Goal: Transaction & Acquisition: Purchase product/service

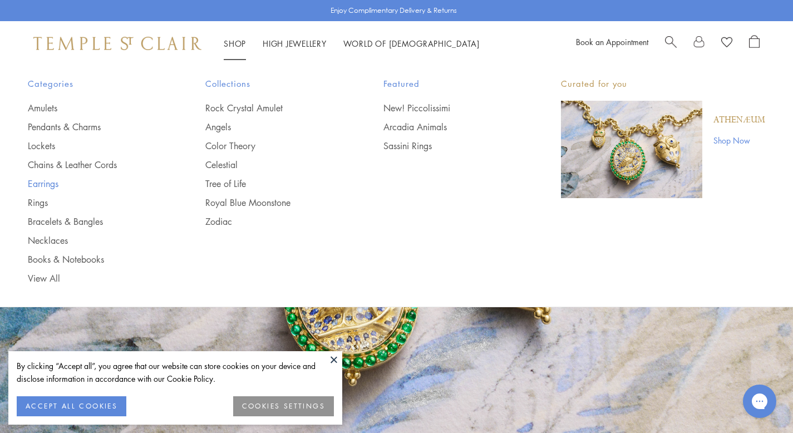
click at [55, 181] on link "Earrings" at bounding box center [94, 183] width 133 height 12
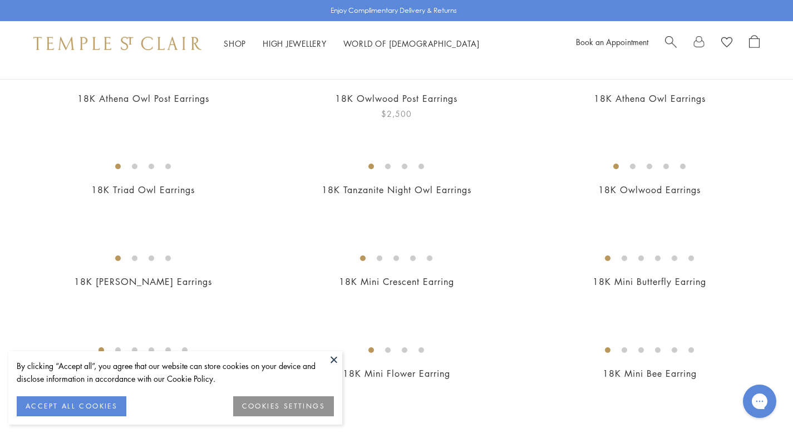
click at [0, 0] on img at bounding box center [0, 0] width 0 height 0
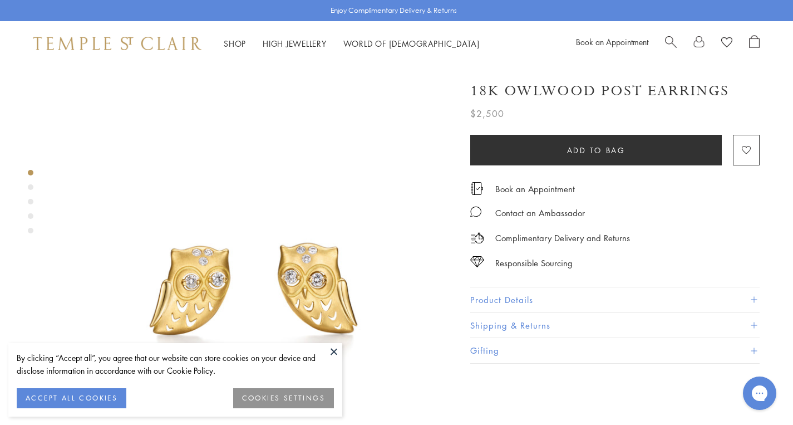
click at [332, 350] on button at bounding box center [333, 351] width 17 height 17
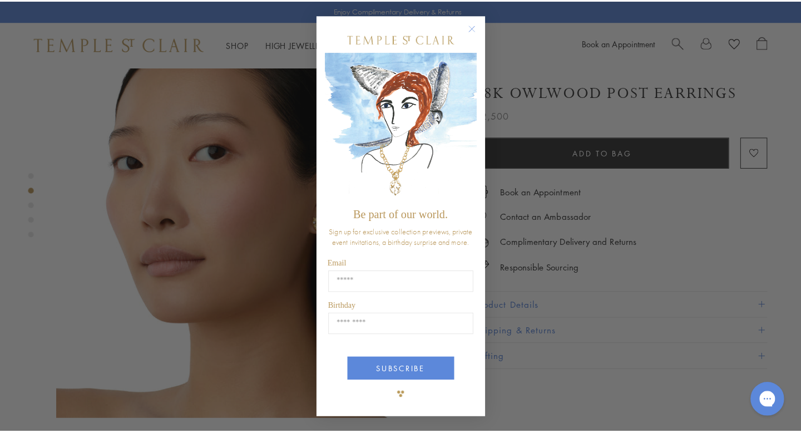
scroll to position [605, 0]
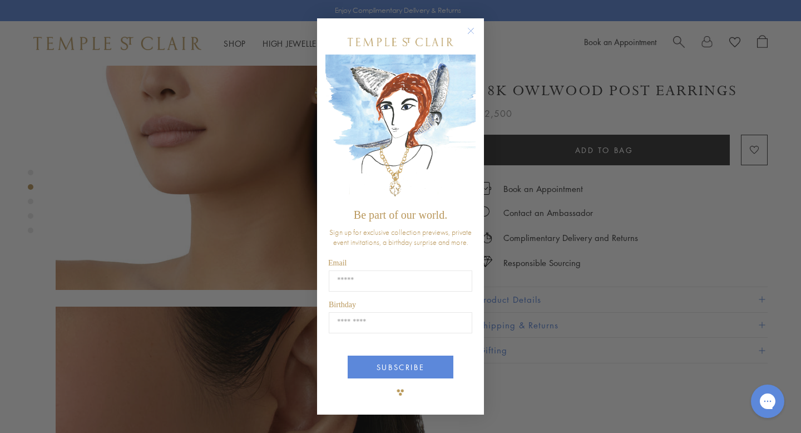
click at [467, 31] on circle "Close dialog" at bounding box center [471, 30] width 13 height 13
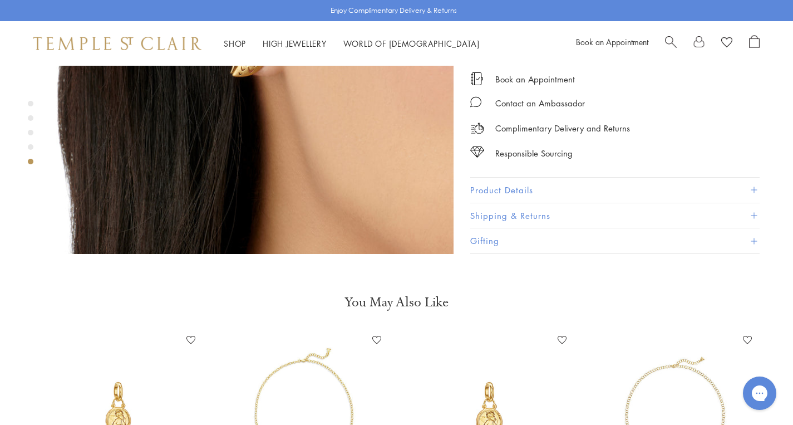
scroll to position [1875, 0]
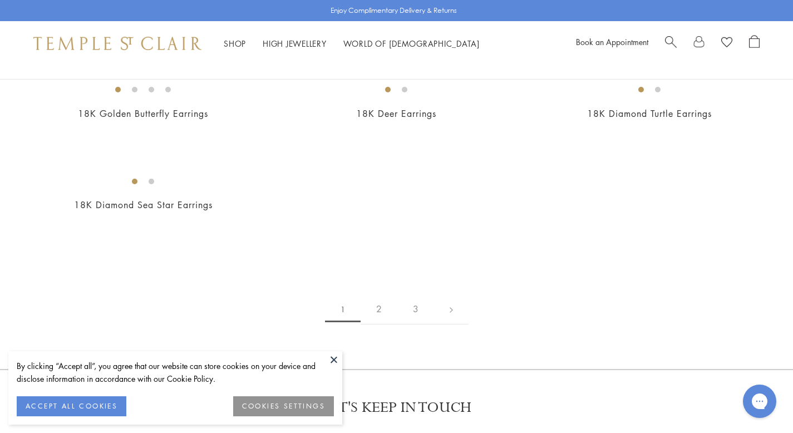
scroll to position [1633, 0]
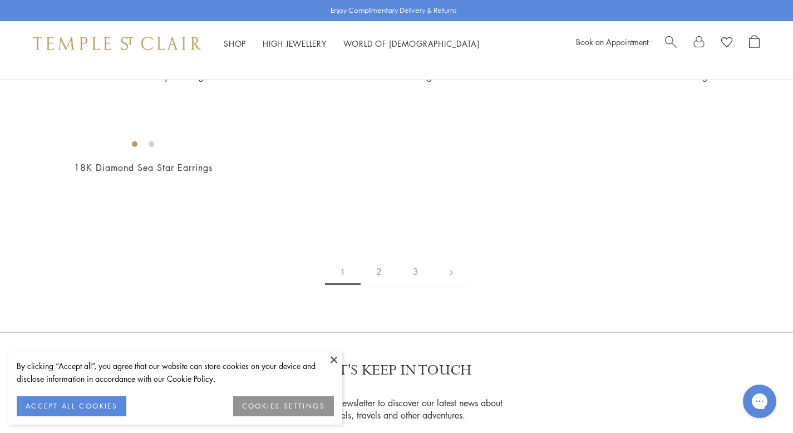
click at [334, 358] on button at bounding box center [333, 359] width 17 height 17
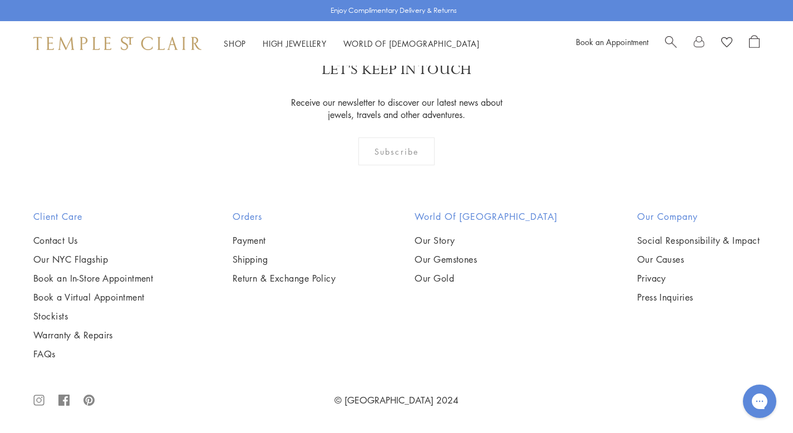
scroll to position [3177, 0]
click at [0, 0] on img at bounding box center [0, 0] width 0 height 0
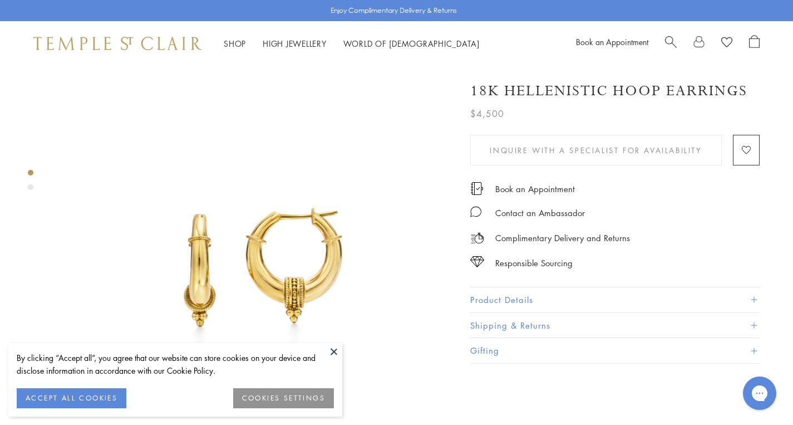
click at [329, 343] on button at bounding box center [333, 351] width 17 height 17
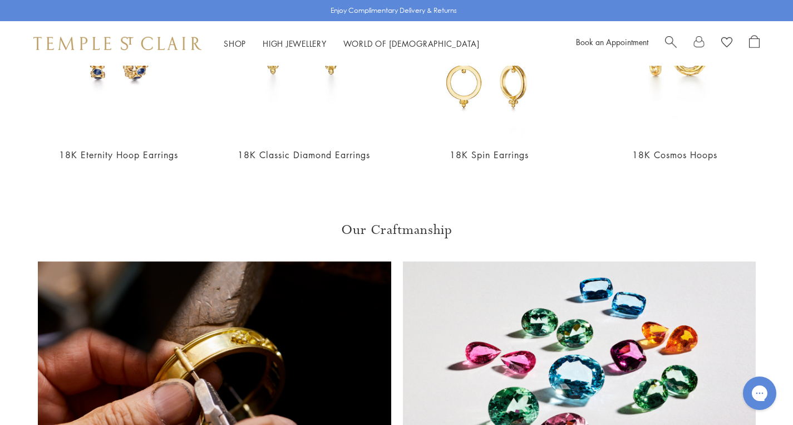
scroll to position [980, 0]
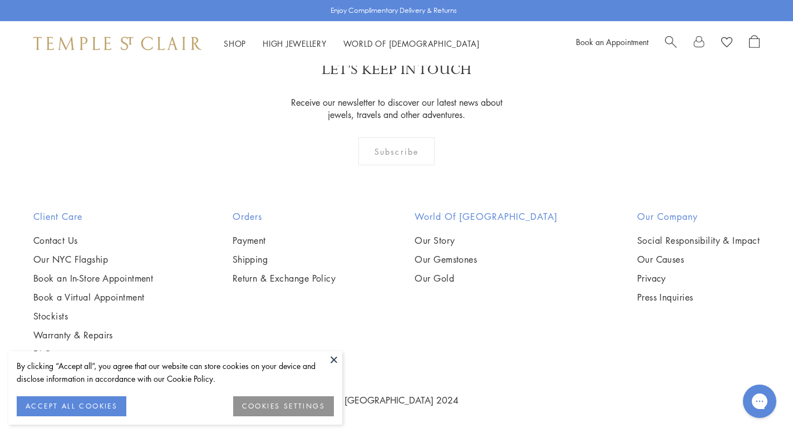
scroll to position [5348, 0]
click at [0, 0] on img at bounding box center [0, 0] width 0 height 0
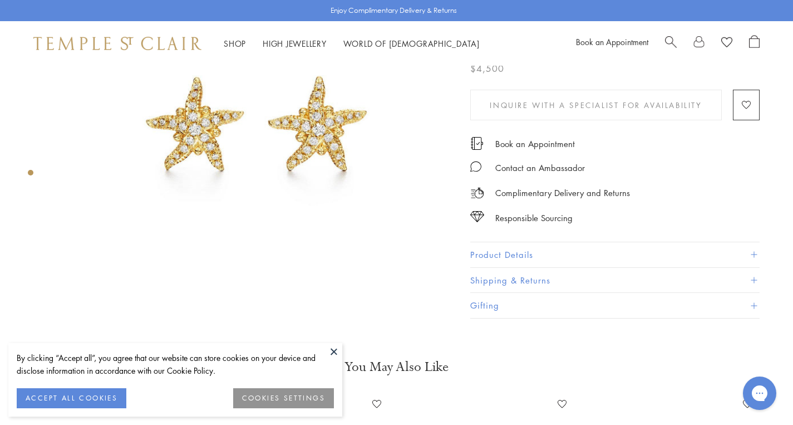
click at [333, 352] on button at bounding box center [333, 351] width 17 height 17
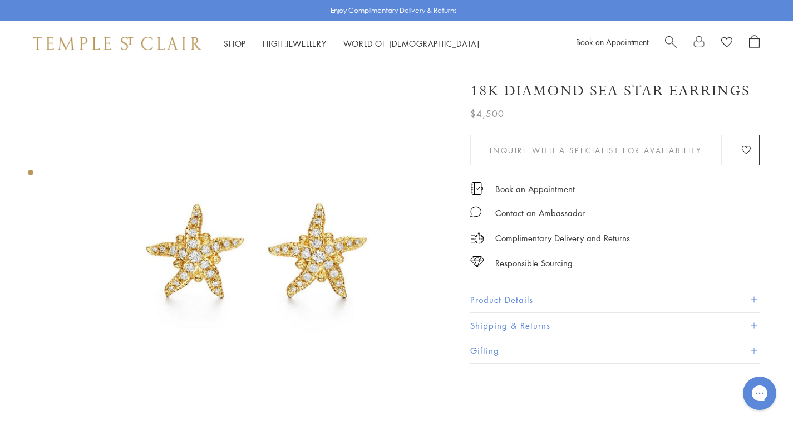
scroll to position [7, 0]
